Goal: Information Seeking & Learning: Learn about a topic

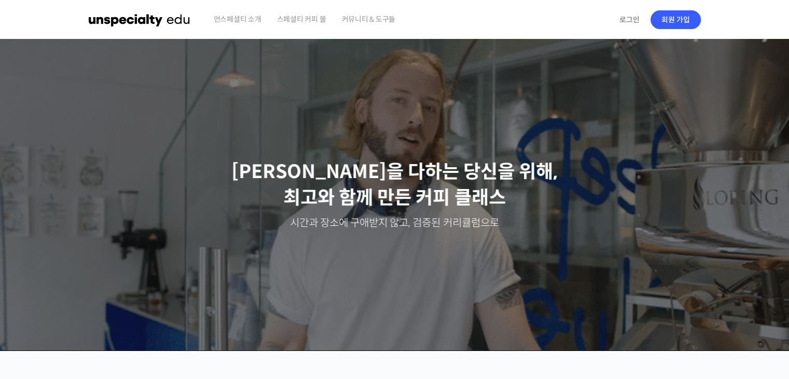
click at [380, 21] on span "커뮤니티 & 도구들" at bounding box center [369, 18] width 54 height 39
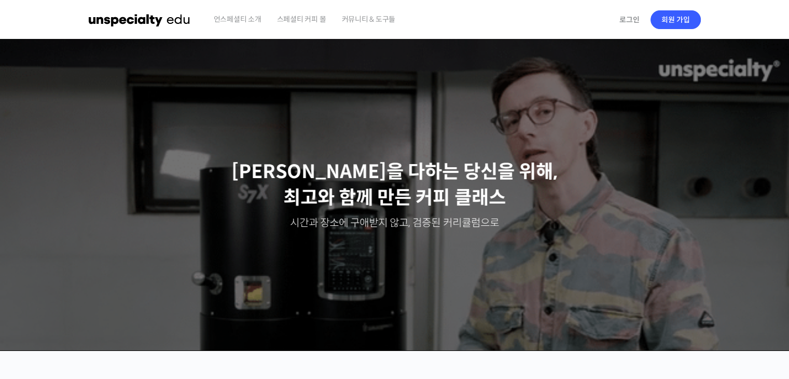
click at [392, 215] on div "Slider" at bounding box center [395, 194] width 623 height 311
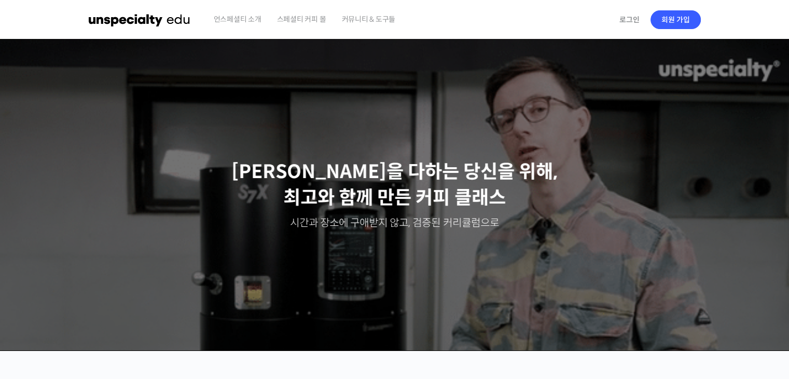
click at [408, 198] on p "최선을 다하는 당신을 위해, 최고와 함께 만든 커피 클래스" at bounding box center [394, 185] width 769 height 52
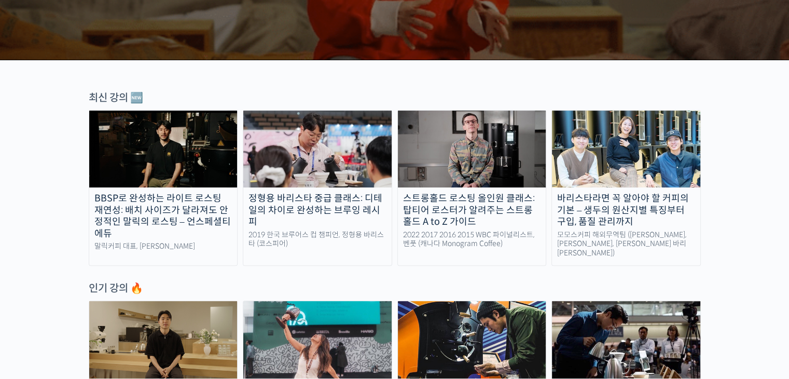
scroll to position [374, 0]
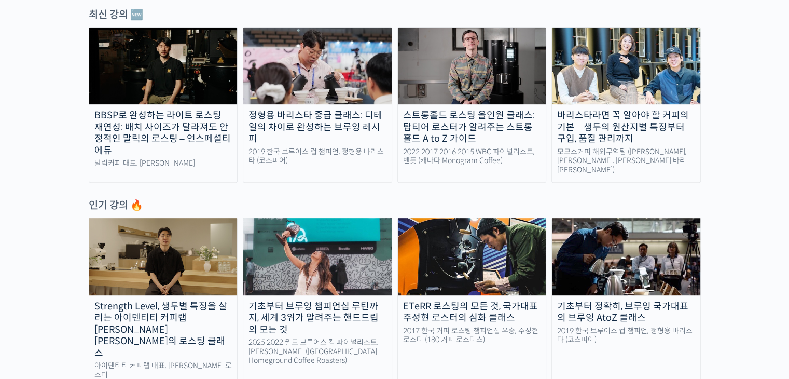
click at [311, 121] on div "정형용 바리스타 중급 클래스: 디테일의 차이로 완성하는 브루잉 레시피" at bounding box center [317, 127] width 148 height 35
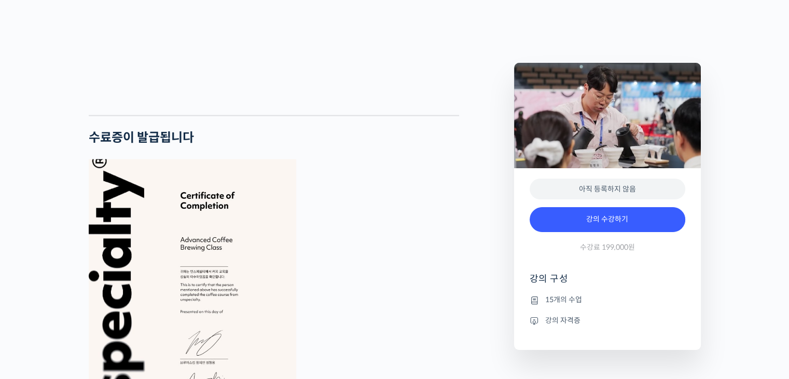
scroll to position [2456, 0]
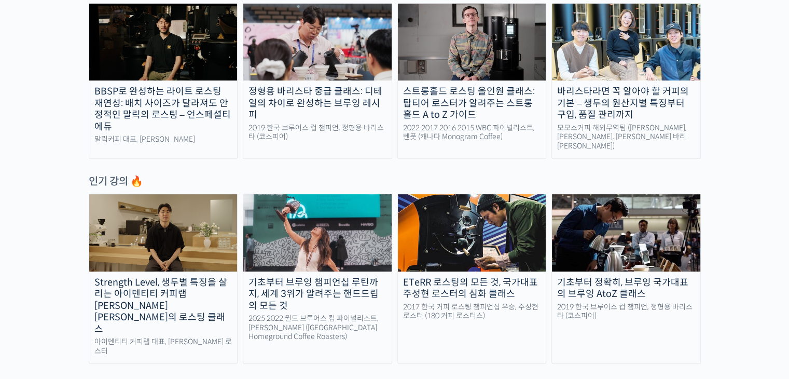
scroll to position [407, 0]
